Goal: Find specific page/section: Find specific page/section

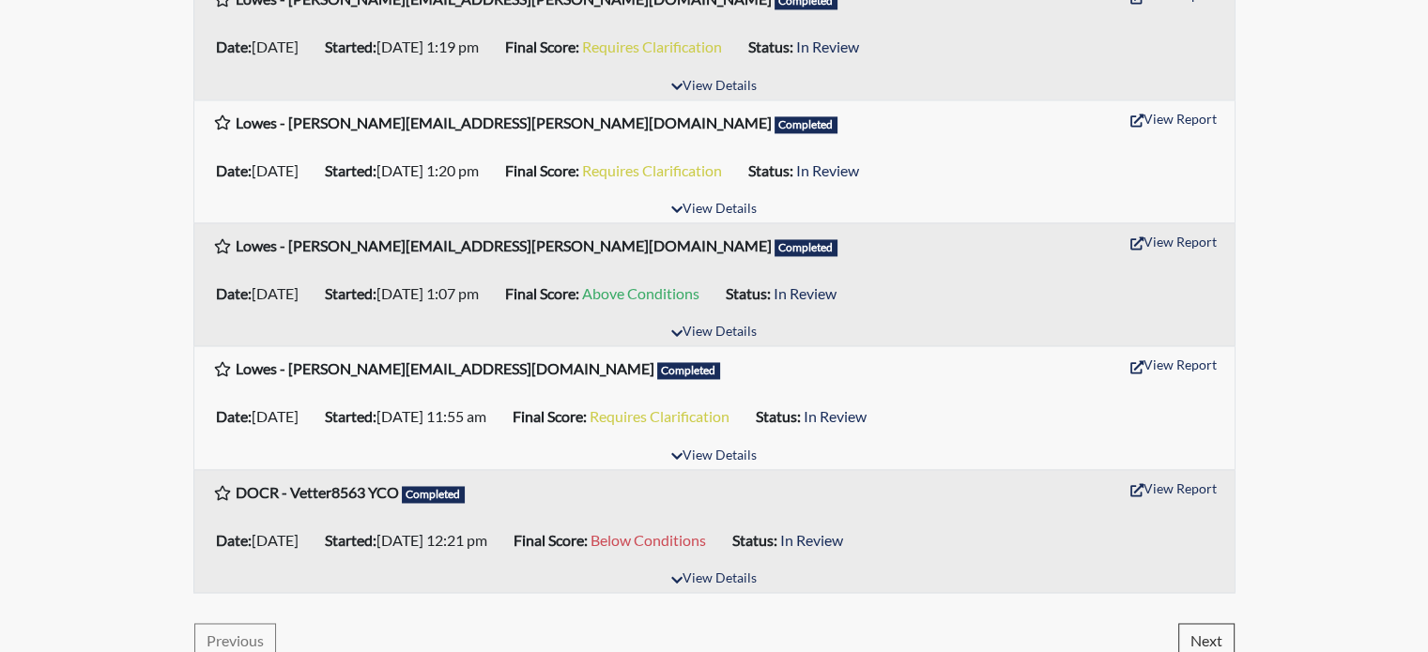
scroll to position [2870, 0]
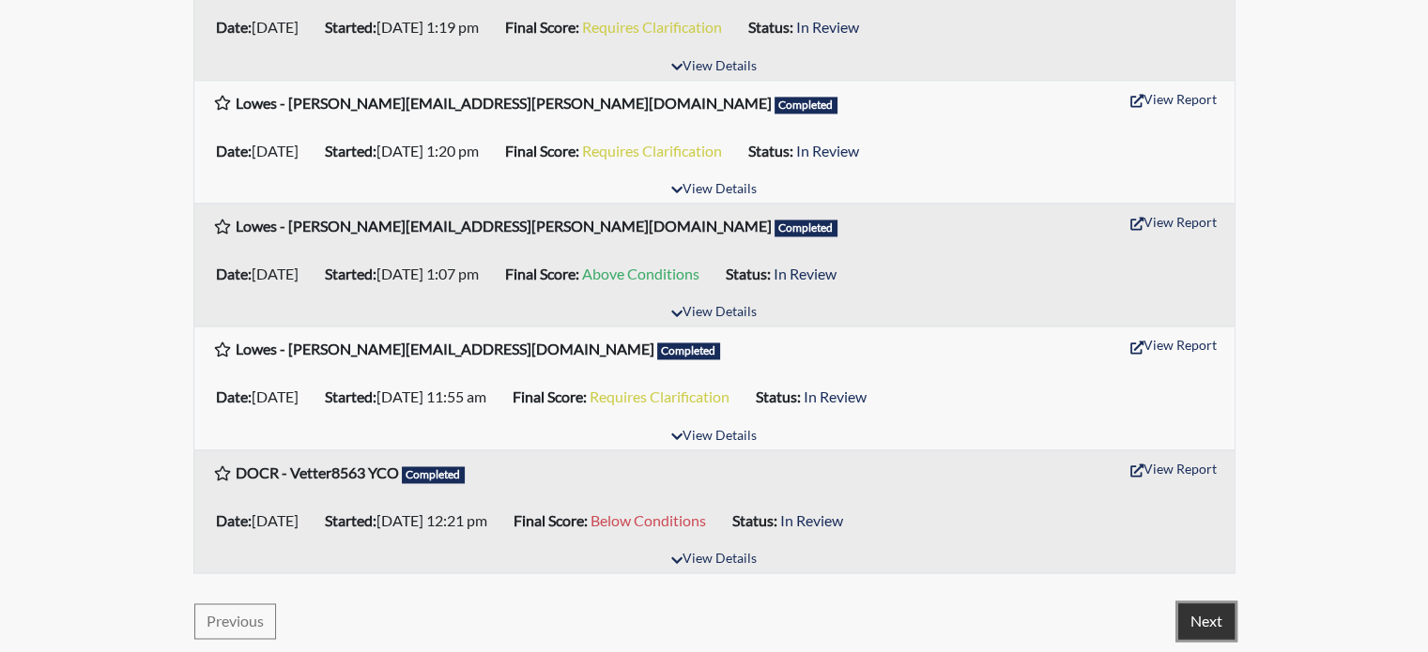
click at [1186, 620] on button "Next" at bounding box center [1206, 622] width 56 height 36
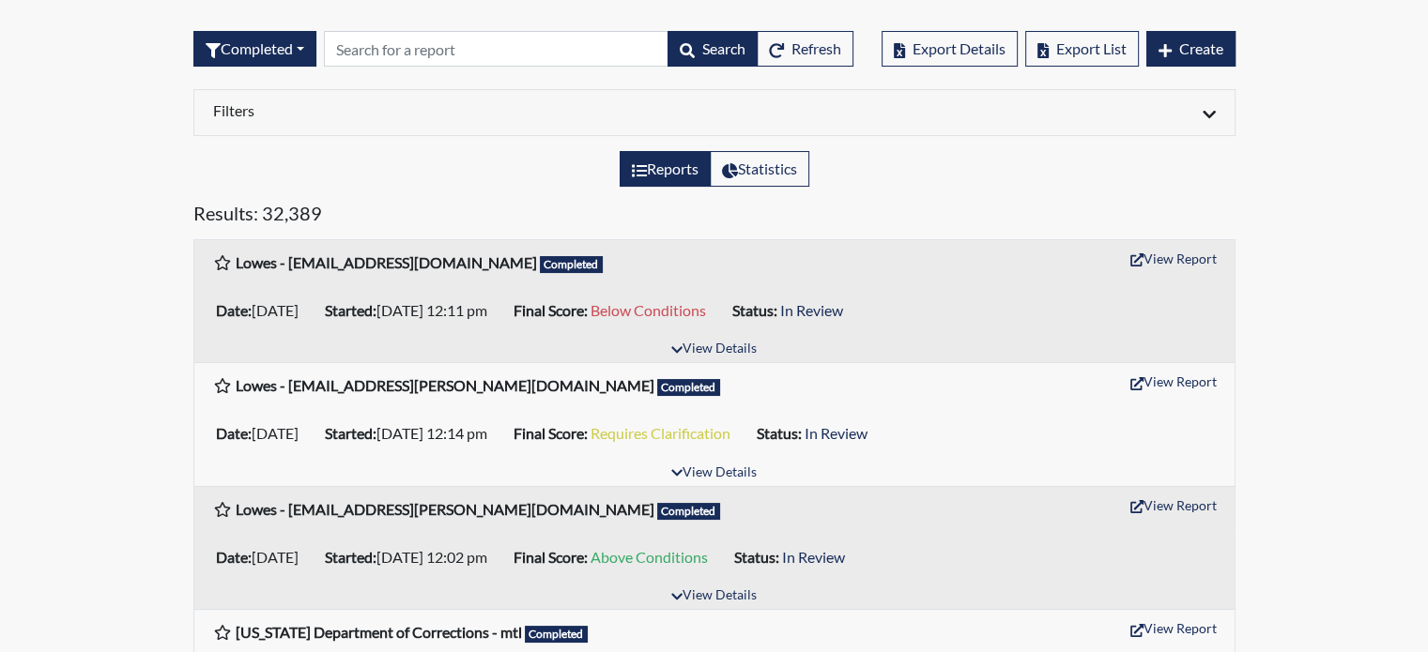
scroll to position [0, 0]
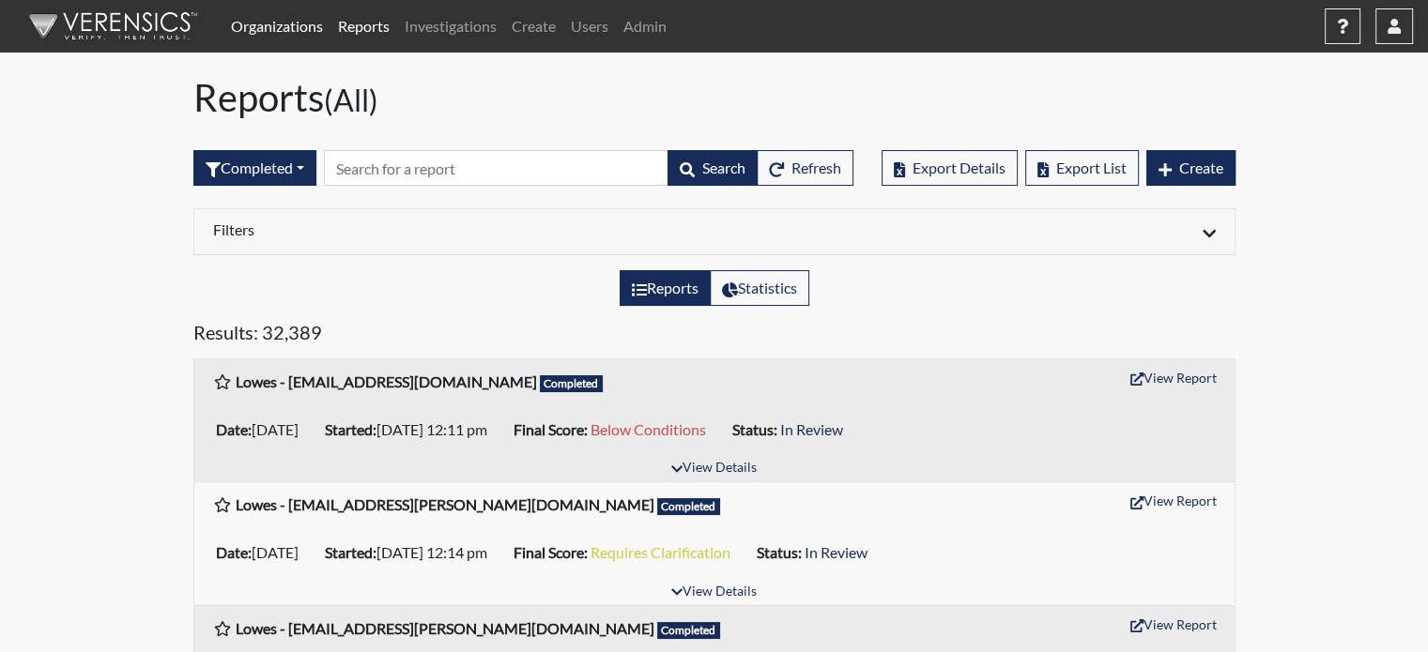
click at [276, 37] on link "Organizations" at bounding box center [276, 27] width 107 height 38
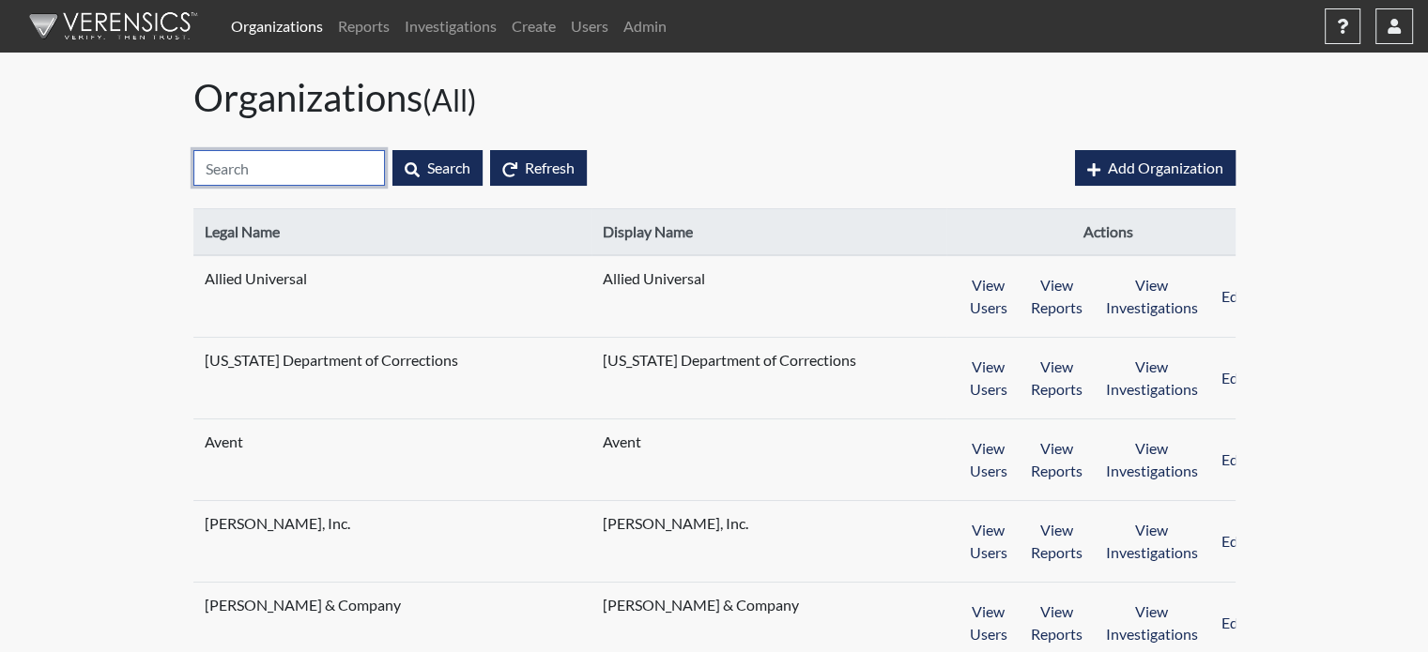
click at [301, 165] on input "text" at bounding box center [288, 168] width 191 height 36
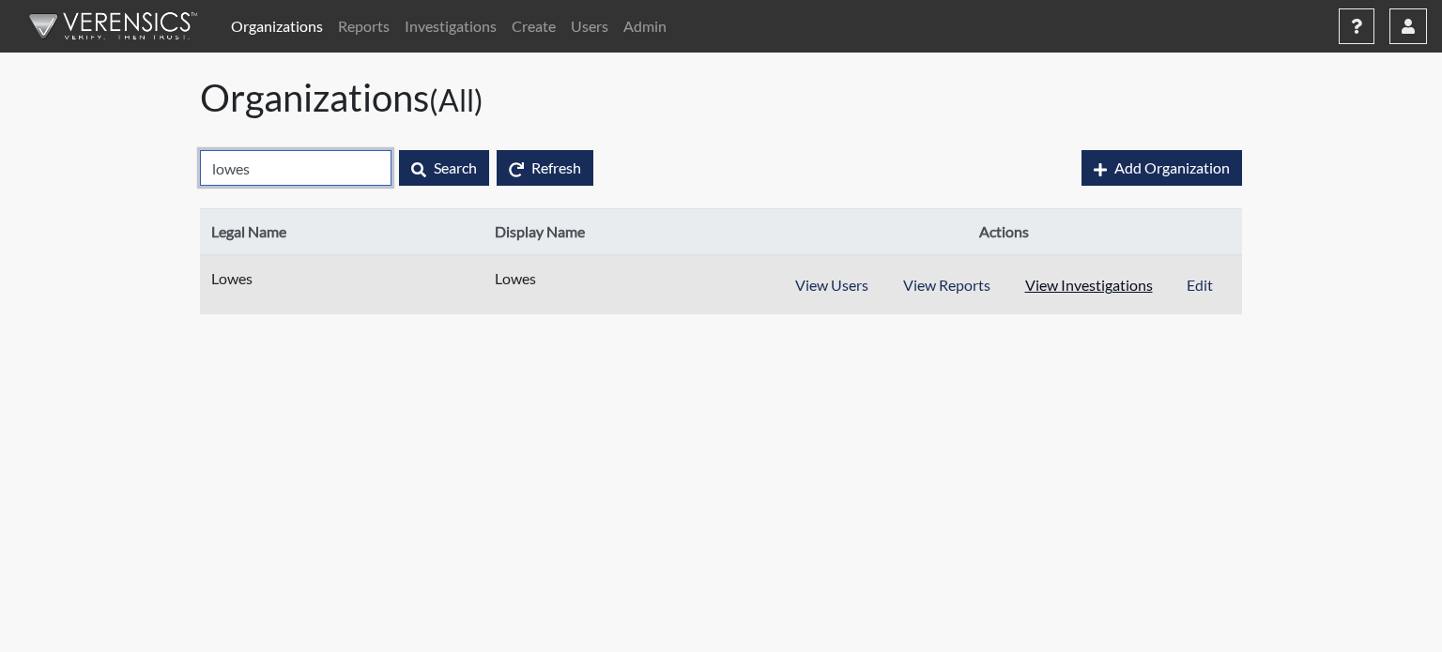
type input "lowes"
click at [1105, 288] on button "View Investigations" at bounding box center [1088, 286] width 163 height 36
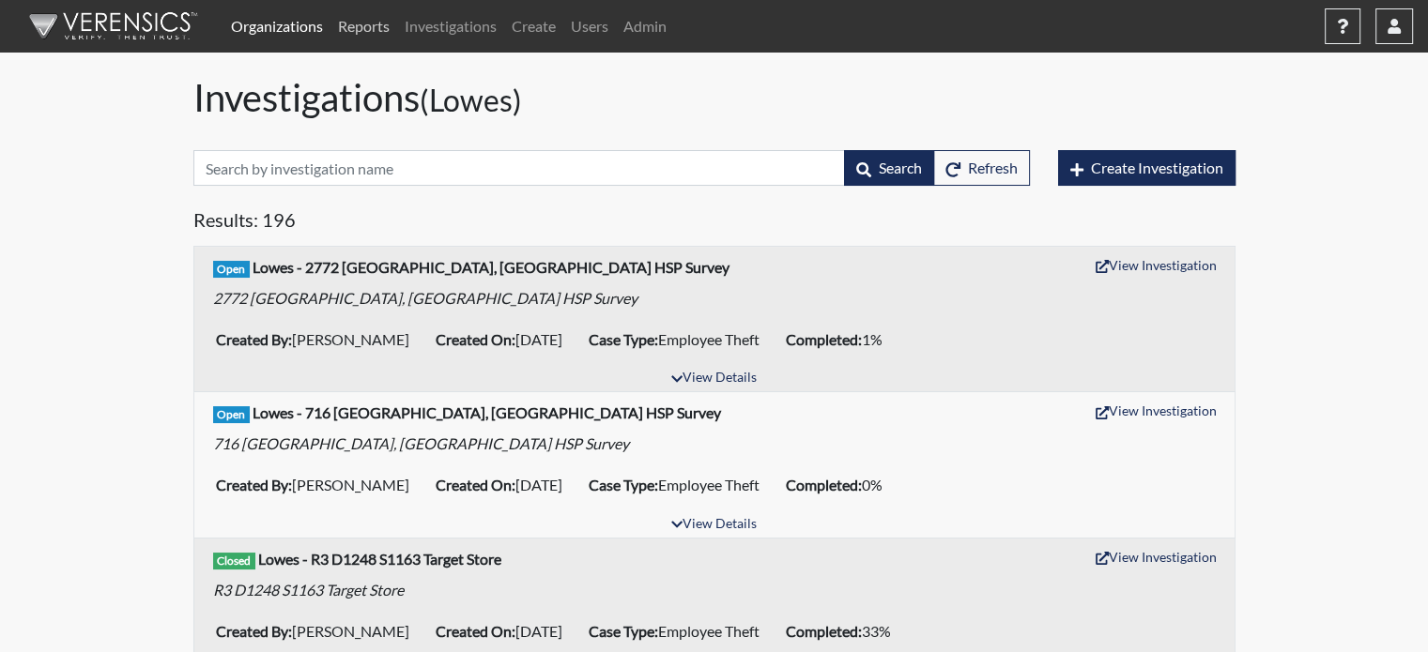
click at [358, 27] on link "Reports" at bounding box center [363, 27] width 67 height 38
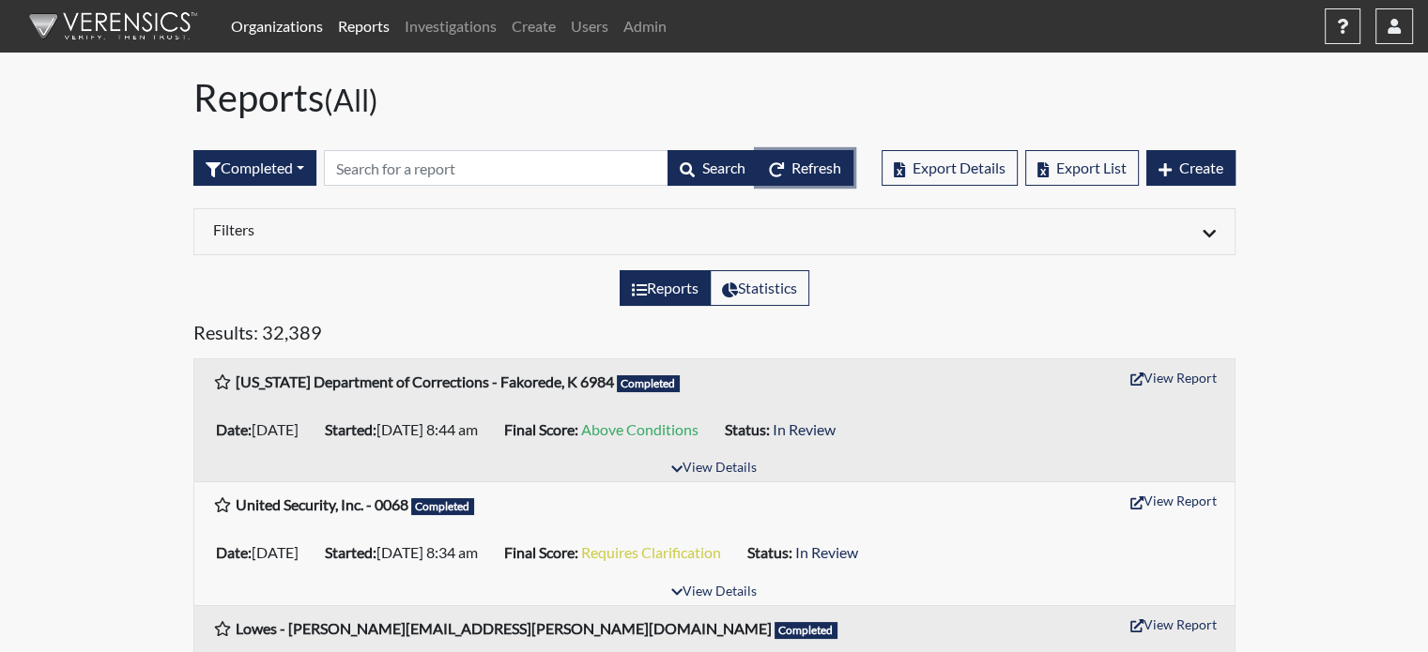
click at [822, 184] on button "Refresh" at bounding box center [805, 168] width 97 height 36
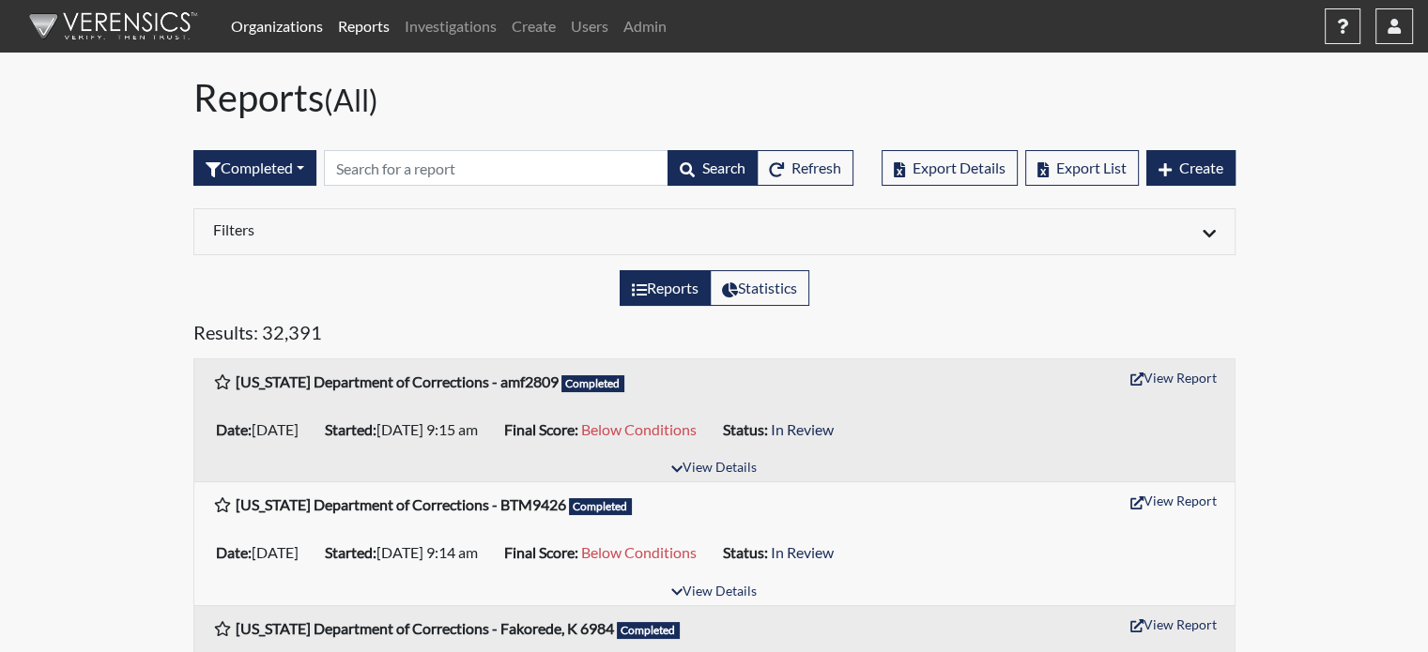
click at [306, 29] on link "Organizations" at bounding box center [276, 27] width 107 height 38
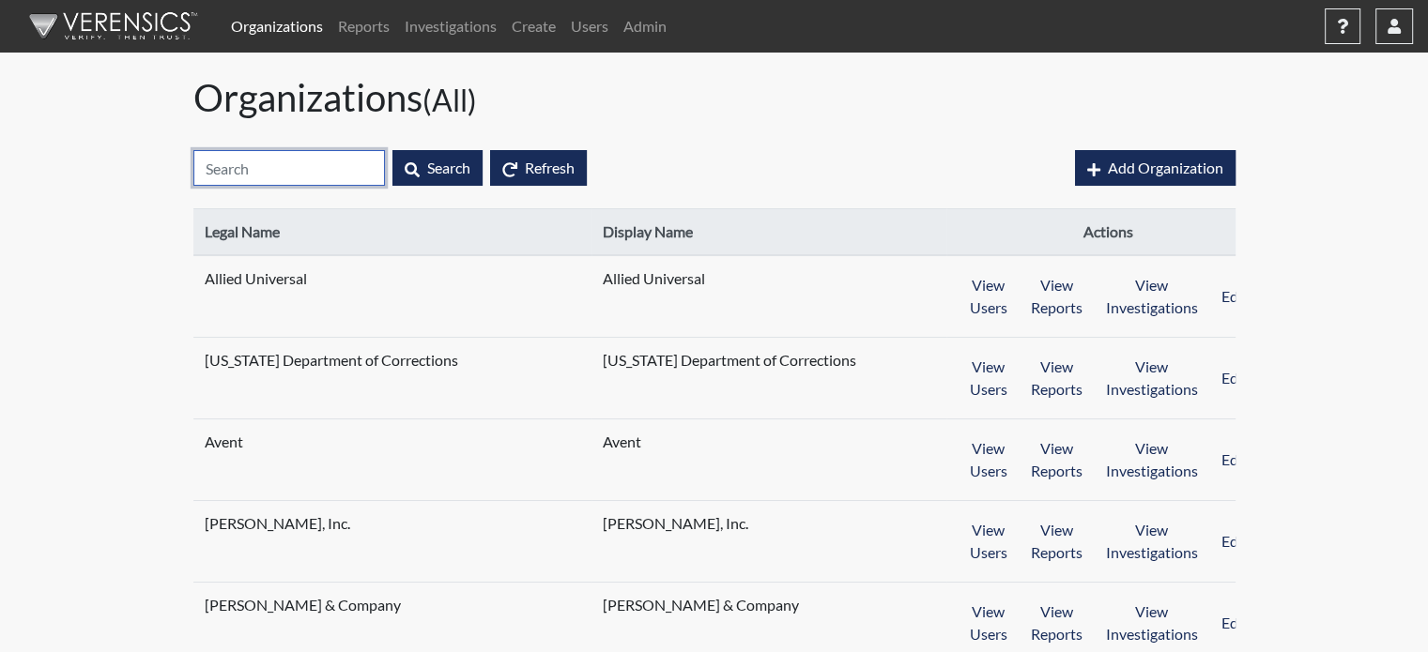
drag, startPoint x: 300, startPoint y: 166, endPoint x: 309, endPoint y: 157, distance: 12.6
click at [302, 166] on input "text" at bounding box center [288, 168] width 191 height 36
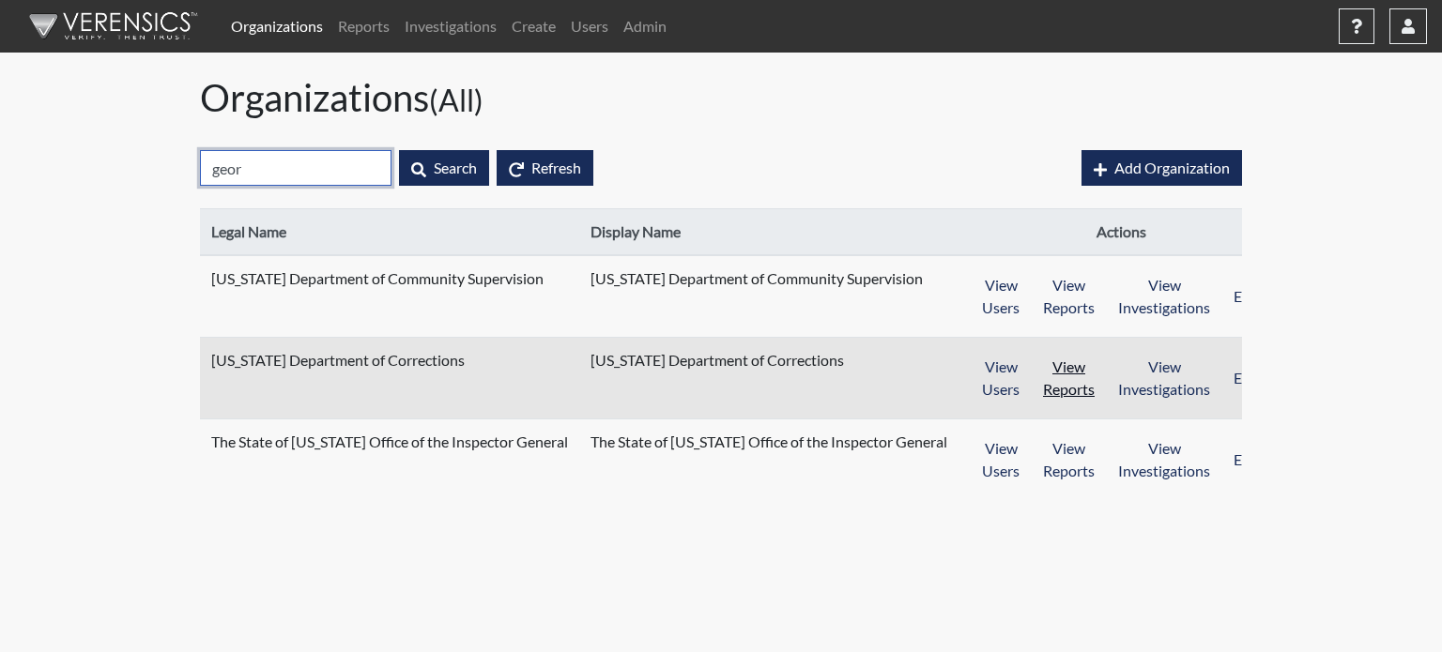
type input "geor"
click at [1040, 380] on button "View Reports" at bounding box center [1069, 378] width 76 height 58
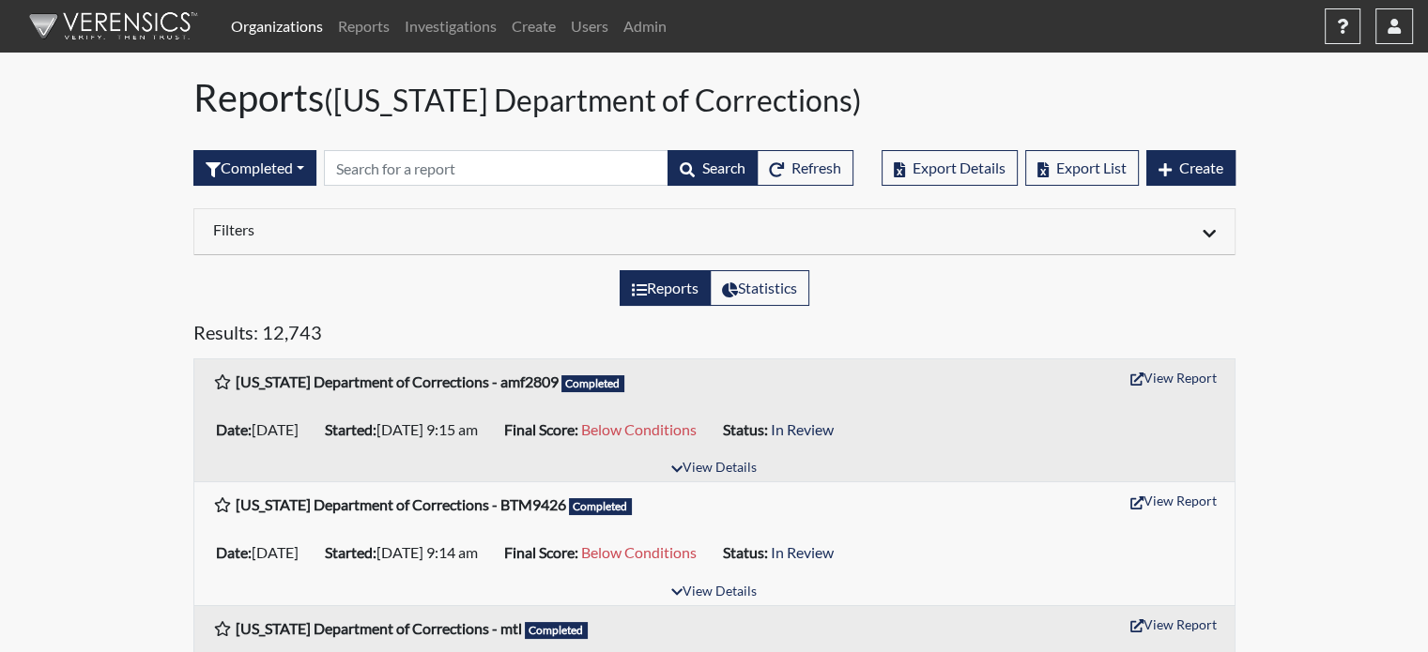
click at [274, 235] on h6 "Filters" at bounding box center [456, 230] width 487 height 18
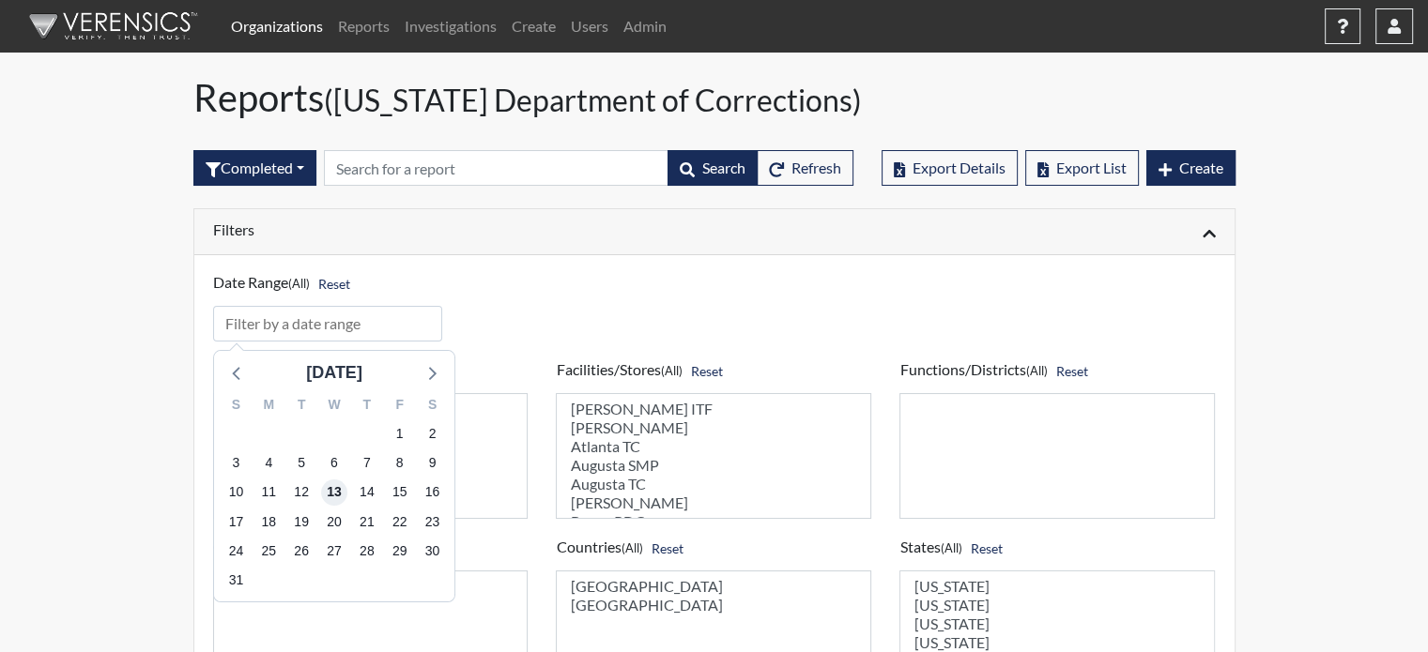
click at [330, 495] on span "13" at bounding box center [333, 493] width 26 height 26
click at [327, 461] on span "6" at bounding box center [333, 464] width 26 height 26
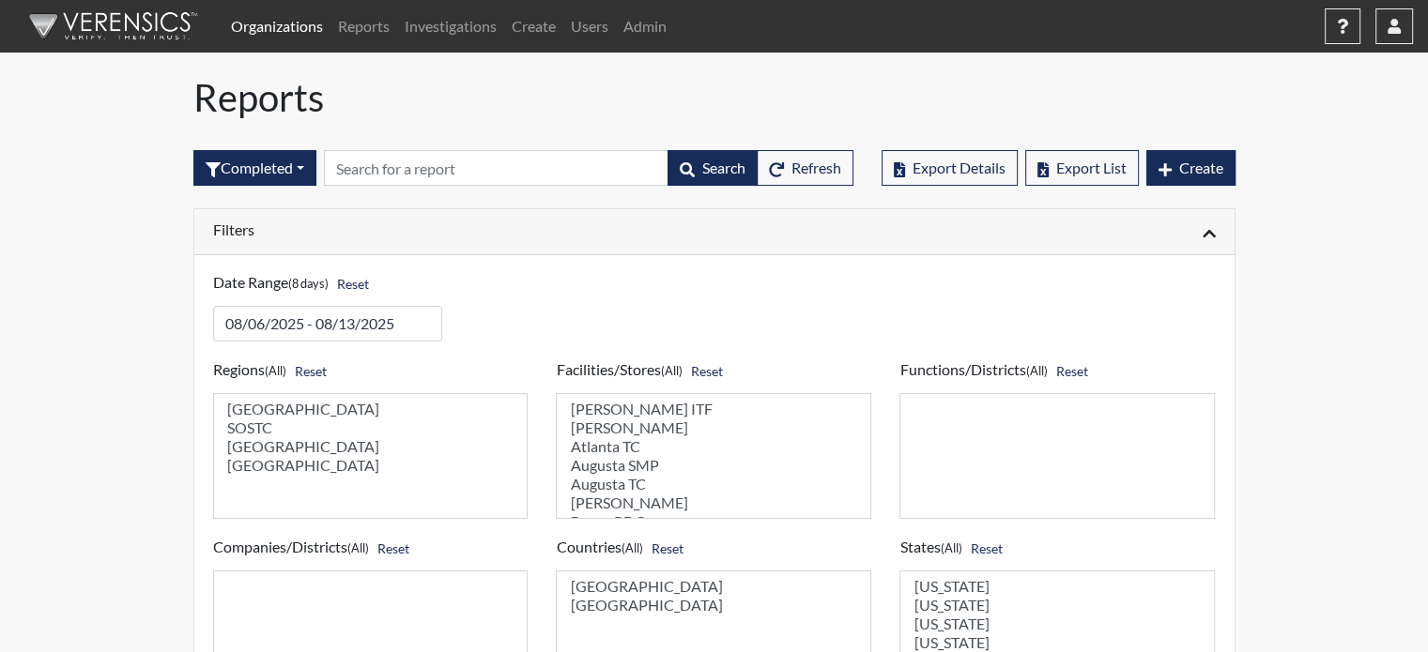
click at [360, 232] on h6 "Filters" at bounding box center [456, 230] width 487 height 18
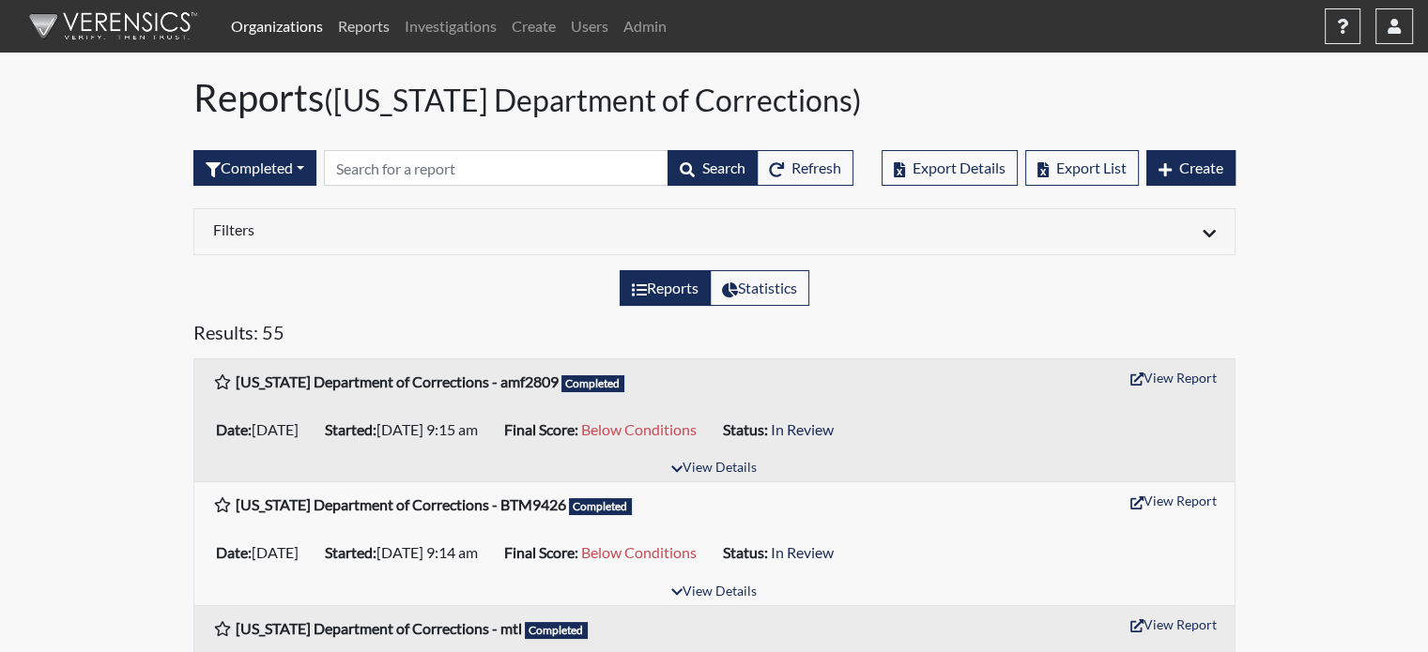
click at [362, 11] on link "Reports" at bounding box center [363, 27] width 67 height 38
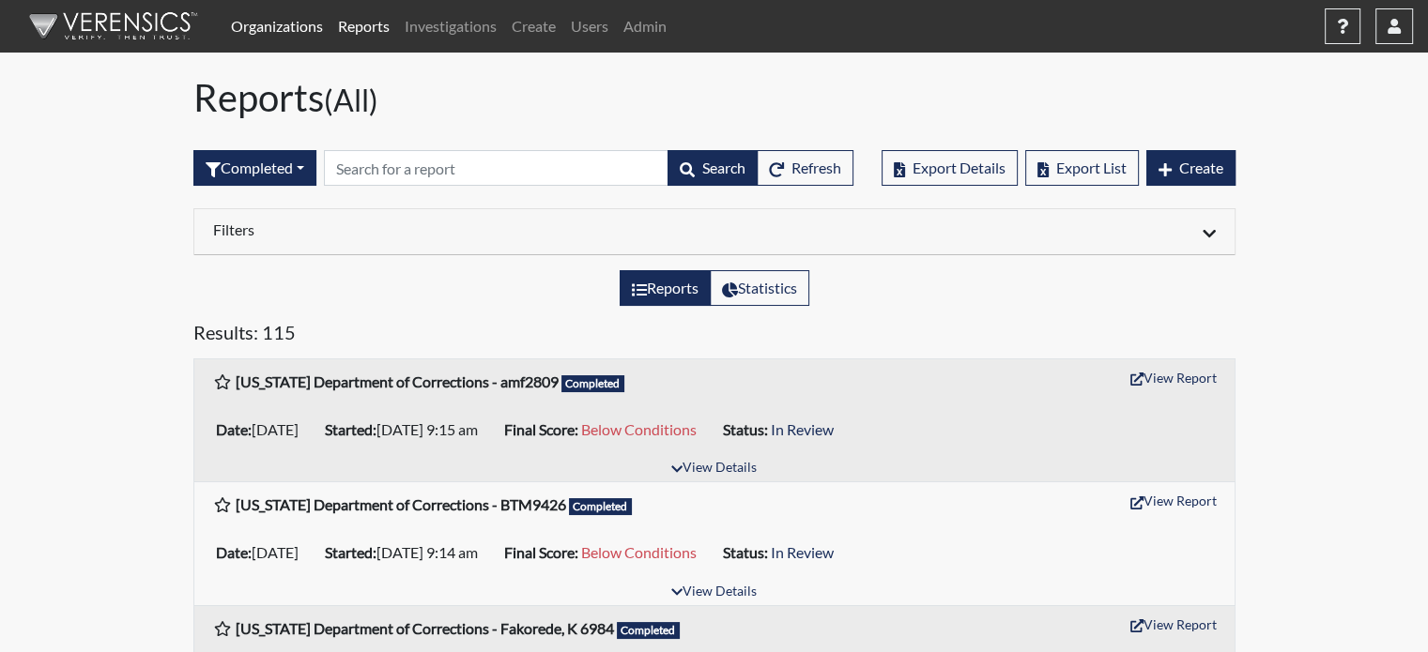
click at [247, 235] on h6 "Filters" at bounding box center [456, 230] width 487 height 18
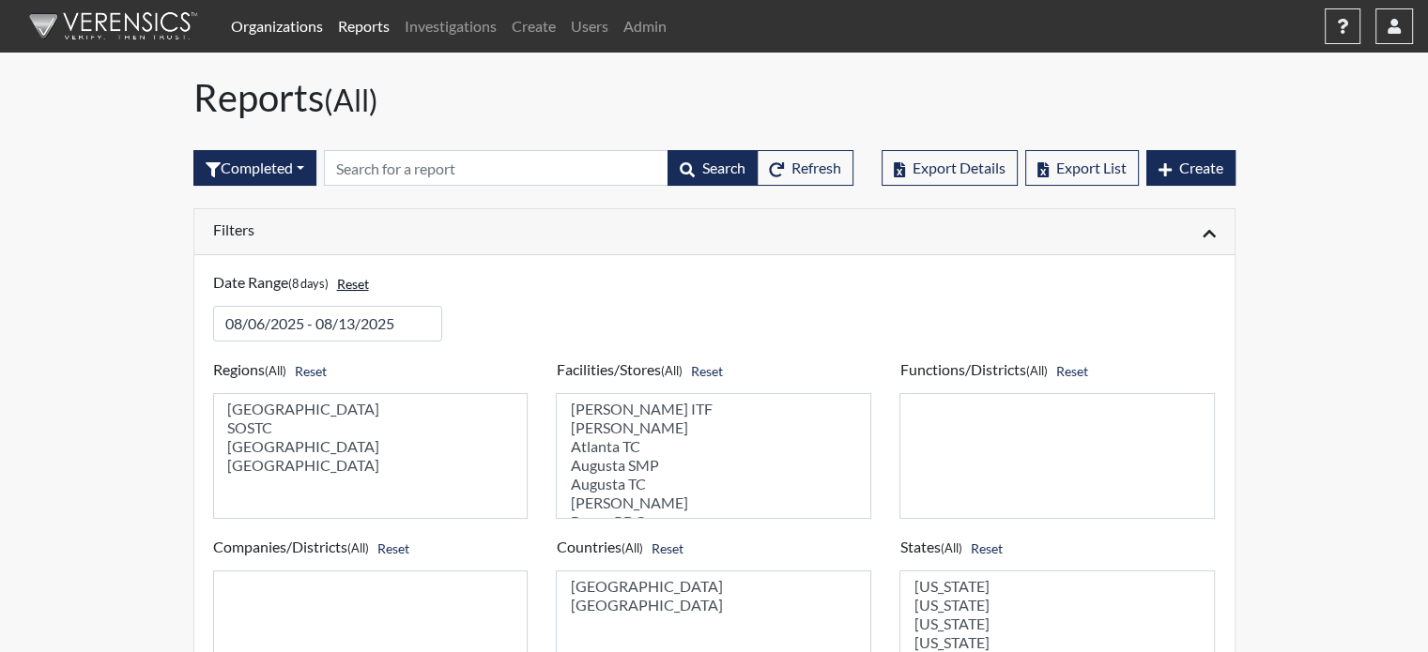
click at [369, 281] on button "Reset" at bounding box center [353, 283] width 49 height 29
click at [284, 227] on h6 "Filters" at bounding box center [456, 230] width 487 height 18
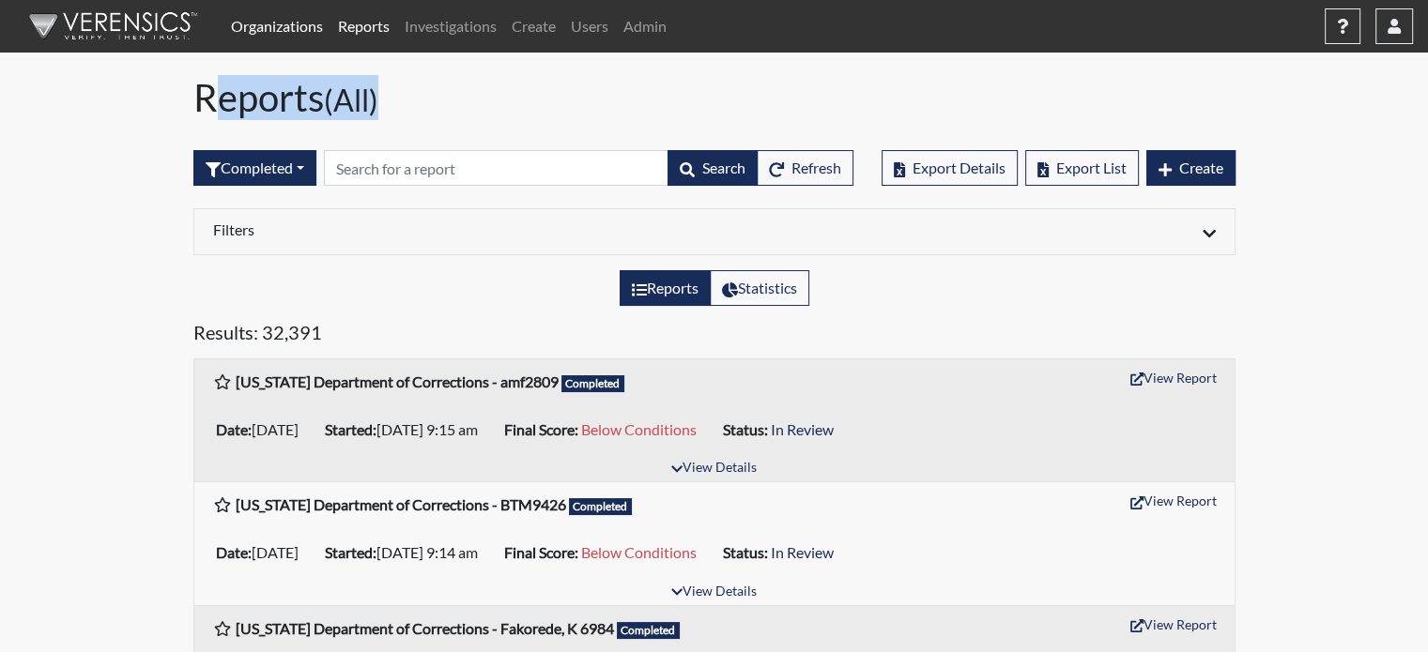
drag, startPoint x: 199, startPoint y: 97, endPoint x: 387, endPoint y: 115, distance: 188.6
click at [387, 115] on h1 "Reports (All)" at bounding box center [714, 97] width 1042 height 45
click at [386, 110] on h1 "Reports (All)" at bounding box center [714, 97] width 1042 height 45
drag, startPoint x: 207, startPoint y: 91, endPoint x: 391, endPoint y: 113, distance: 186.2
click at [391, 114] on h1 "Reports (All)" at bounding box center [714, 97] width 1042 height 45
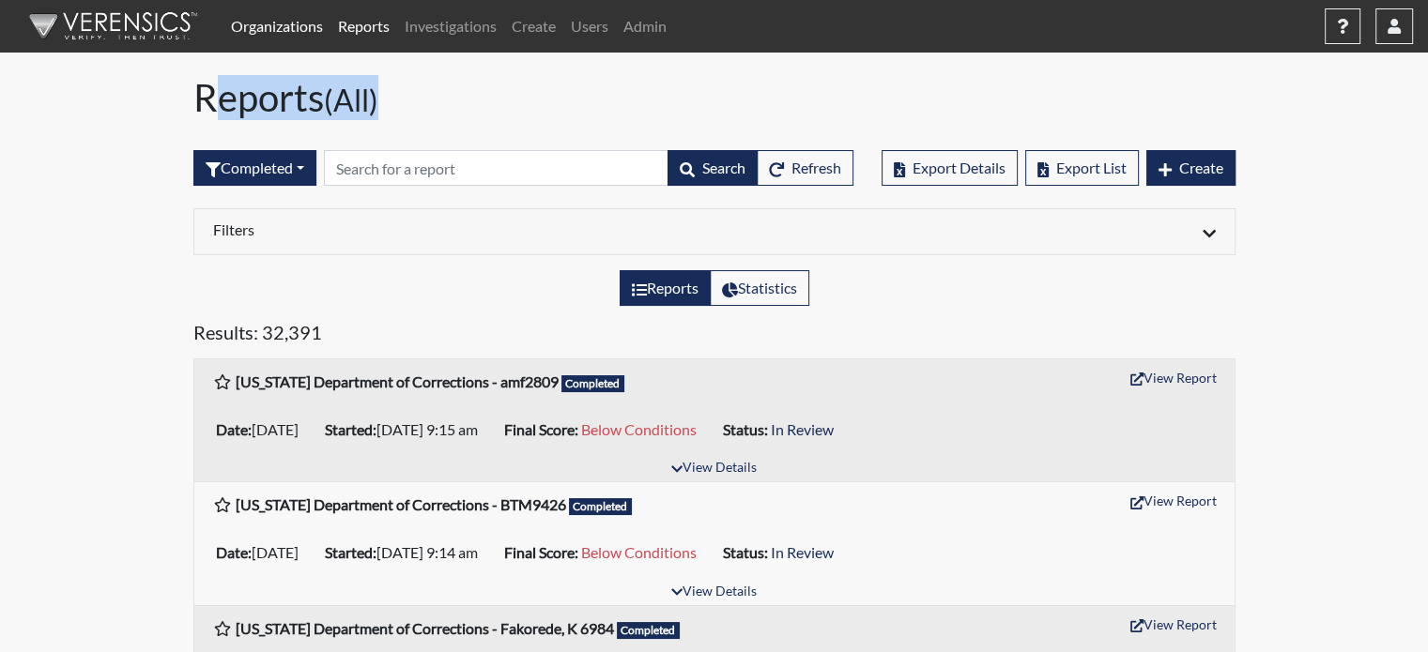
click at [392, 108] on h1 "Reports (All)" at bounding box center [714, 97] width 1042 height 45
click at [218, 97] on h1 "Reports (All)" at bounding box center [714, 97] width 1042 height 45
click at [202, 99] on h1 "Reports (All)" at bounding box center [714, 97] width 1042 height 45
drag, startPoint x: 193, startPoint y: 99, endPoint x: 394, endPoint y: 108, distance: 201.1
click at [394, 108] on h1 "Reports (All)" at bounding box center [714, 97] width 1042 height 45
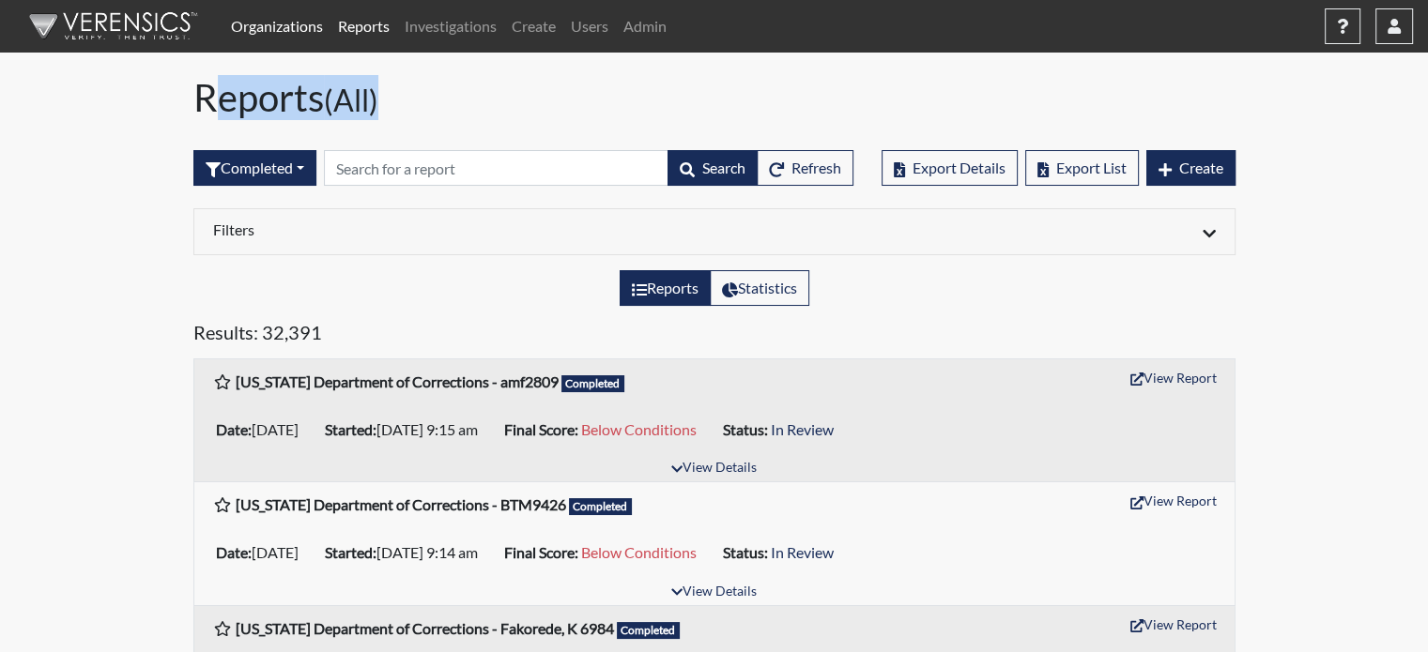
click at [396, 100] on h1 "Reports (All)" at bounding box center [714, 97] width 1042 height 45
click at [386, 97] on h1 "Reports (All)" at bounding box center [714, 97] width 1042 height 45
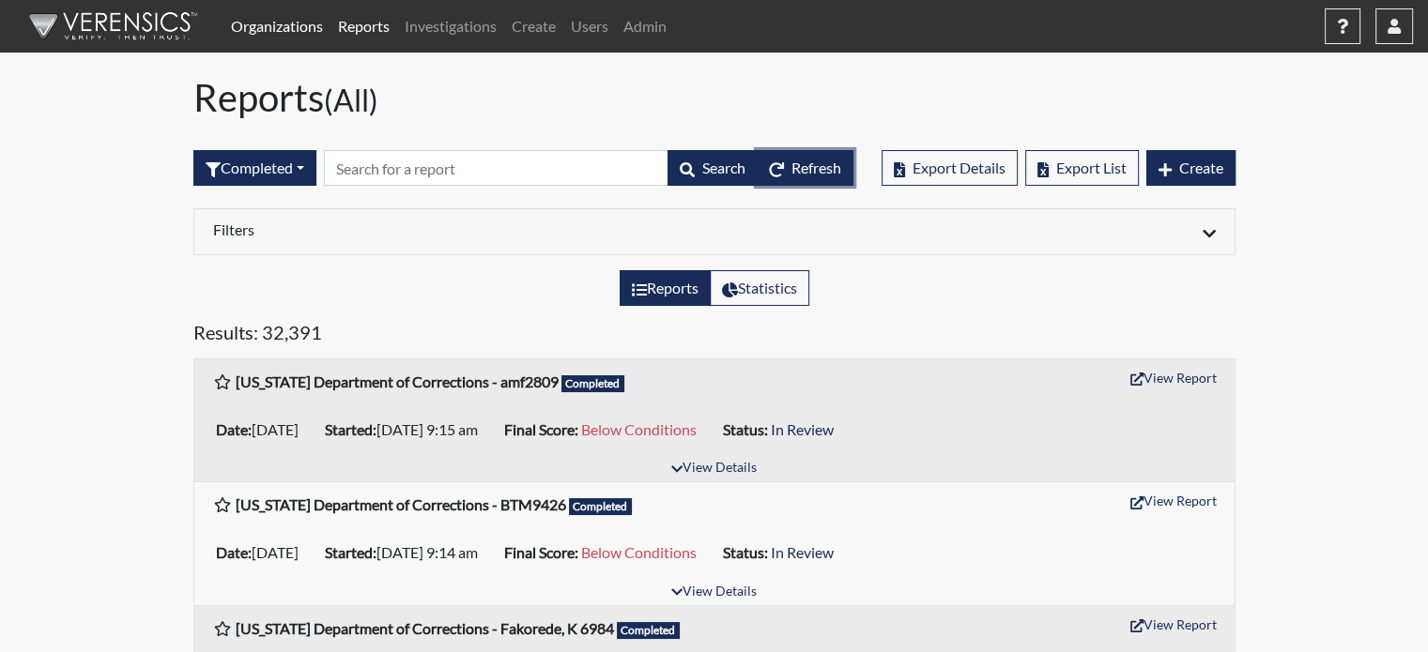
click at [801, 172] on span "Refresh" at bounding box center [816, 168] width 50 height 18
click at [811, 167] on span "Refresh" at bounding box center [816, 168] width 50 height 18
